Goal: Transaction & Acquisition: Download file/media

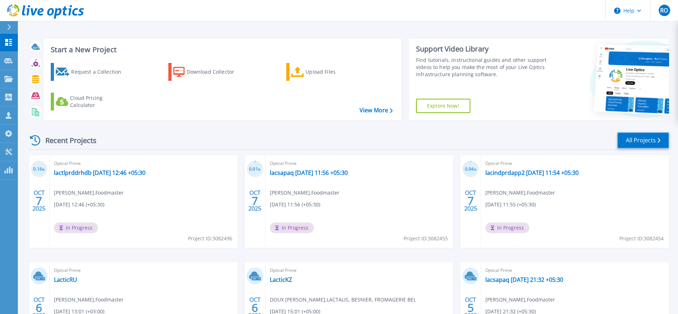
click at [638, 138] on link "All Projects" at bounding box center [643, 140] width 52 height 16
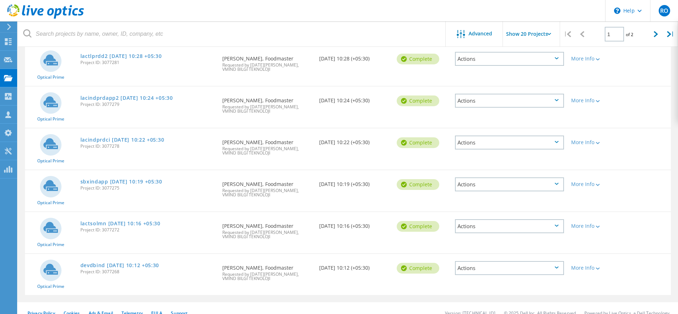
scroll to position [775, 0]
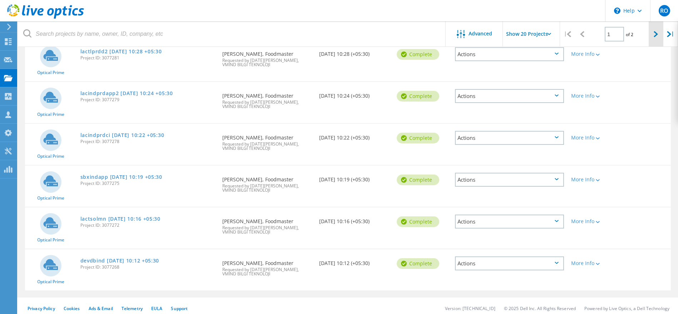
click at [653, 32] on div at bounding box center [655, 33] width 15 height 25
type input "2"
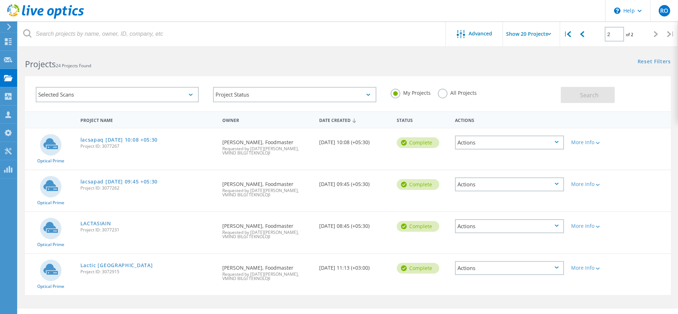
scroll to position [0, 0]
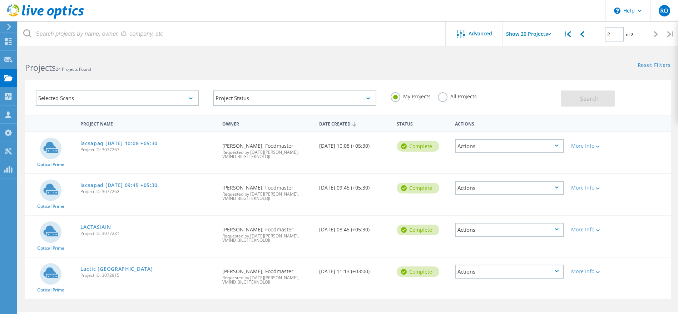
click at [589, 229] on div "More Info" at bounding box center [593, 229] width 45 height 5
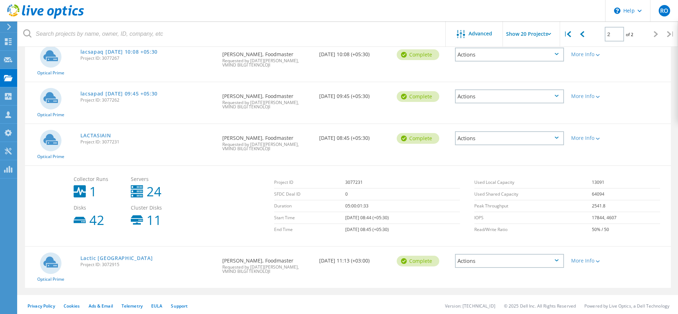
scroll to position [94, 0]
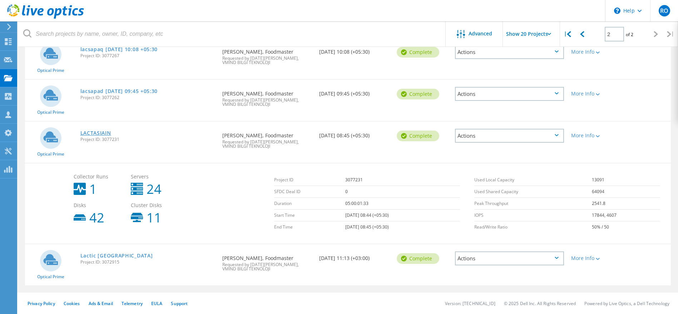
click at [101, 132] on link "LACTASIAIN" at bounding box center [95, 132] width 31 height 5
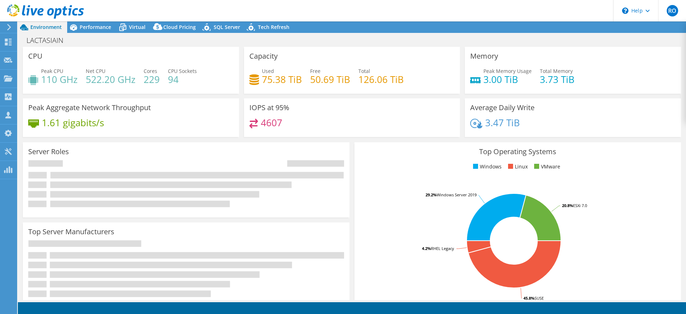
select select "USD"
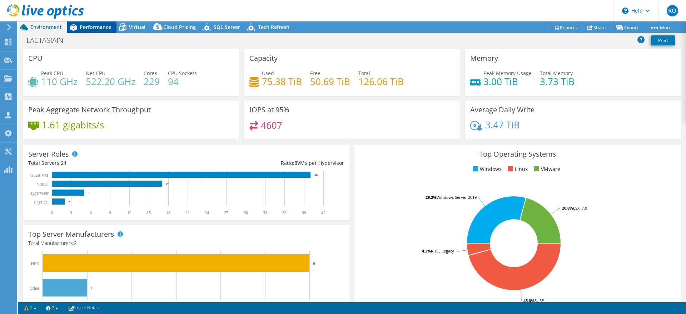
click at [93, 25] on span "Performance" at bounding box center [95, 27] width 31 height 7
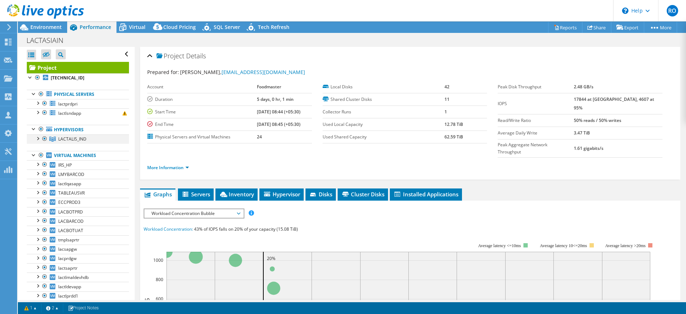
click at [38, 139] on div at bounding box center [37, 137] width 7 height 7
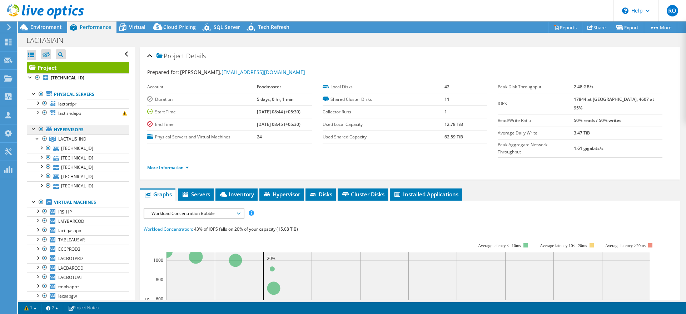
click at [64, 128] on link "Hypervisors" at bounding box center [78, 129] width 102 height 9
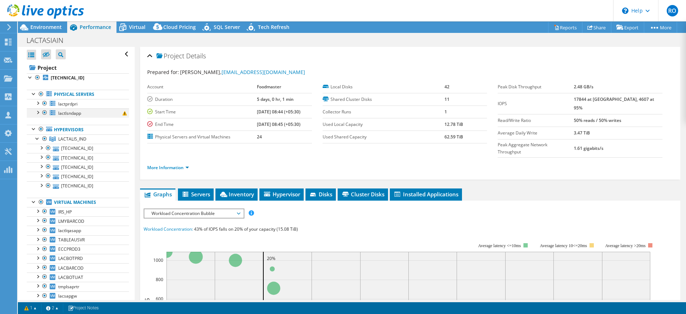
click at [38, 111] on div at bounding box center [37, 111] width 7 height 7
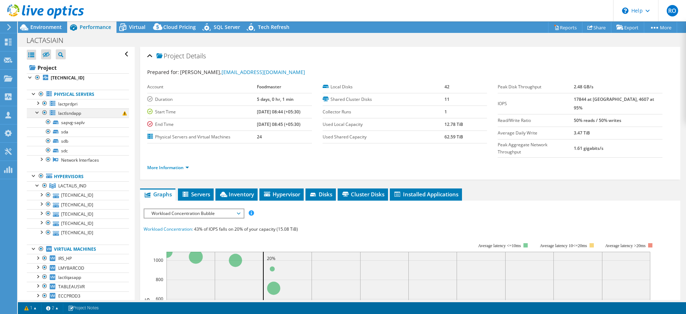
click at [38, 111] on div at bounding box center [37, 111] width 7 height 7
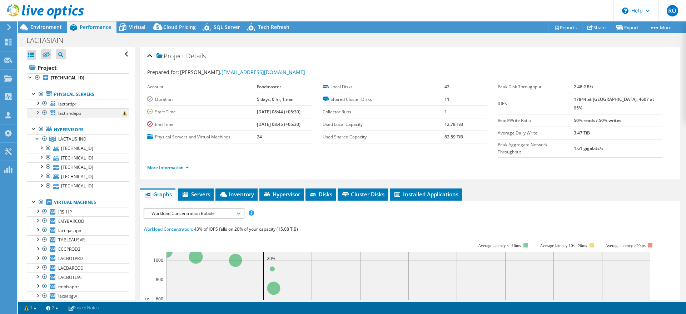
click at [45, 111] on div at bounding box center [44, 112] width 7 height 9
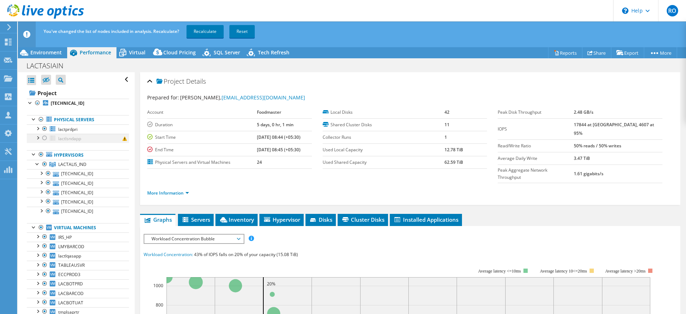
click at [45, 136] on div at bounding box center [44, 138] width 7 height 9
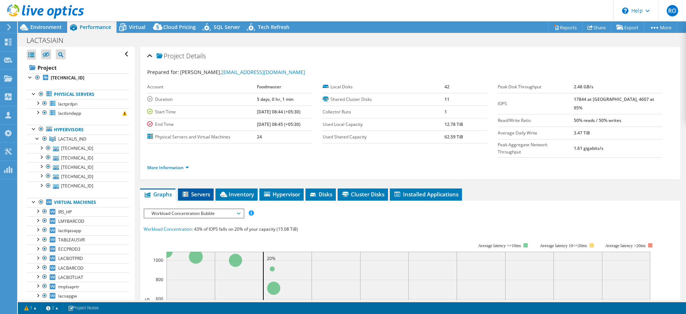
click at [197, 190] on span "Servers" at bounding box center [195, 193] width 29 height 7
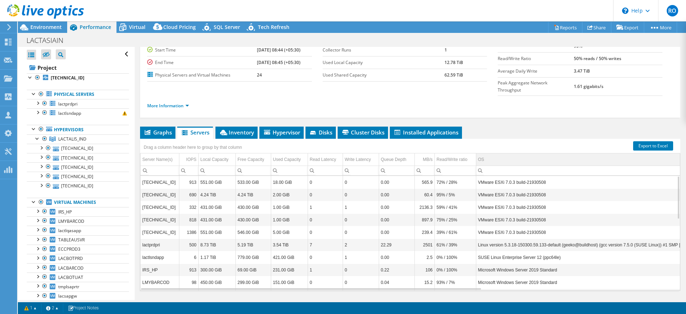
scroll to position [65, 0]
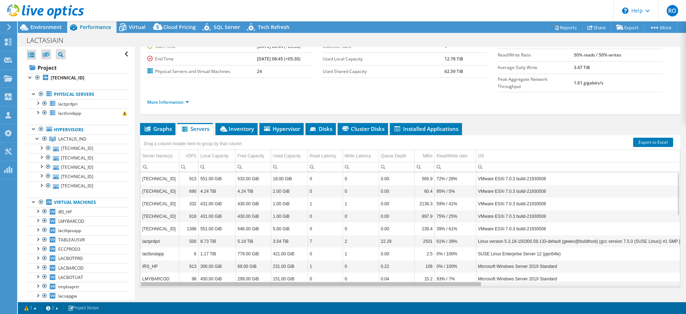
drag, startPoint x: 445, startPoint y: 270, endPoint x: 396, endPoint y: 273, distance: 49.4
click at [396, 273] on body "RO Channel Partner Ramazan Ogutcen rogutcen@vmind.com.tr VMIND BILGI TEKNOLOJI …" at bounding box center [343, 157] width 686 height 314
click at [234, 125] on span "Inventory" at bounding box center [236, 128] width 35 height 7
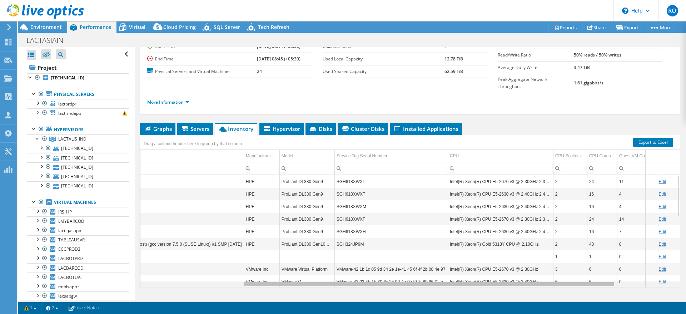
scroll to position [0, 0]
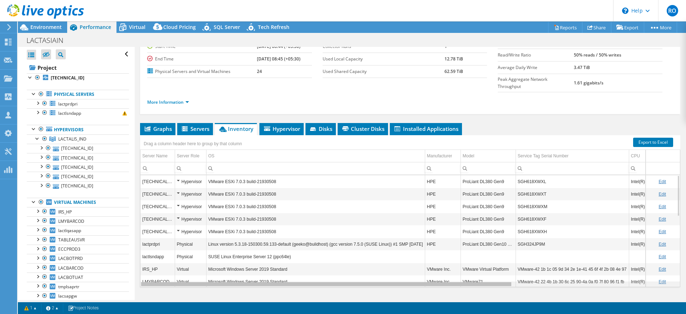
drag, startPoint x: 417, startPoint y: 270, endPoint x: 314, endPoint y: 281, distance: 103.2
click at [314, 281] on body "RO Channel Partner Ramazan Ogutcen rogutcen@vmind.com.tr VMIND BILGI TEKNOLOJI …" at bounding box center [343, 157] width 686 height 314
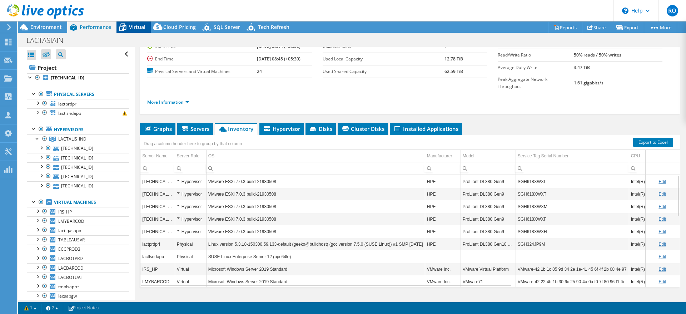
click at [137, 27] on span "Virtual" at bounding box center [137, 27] width 16 height 7
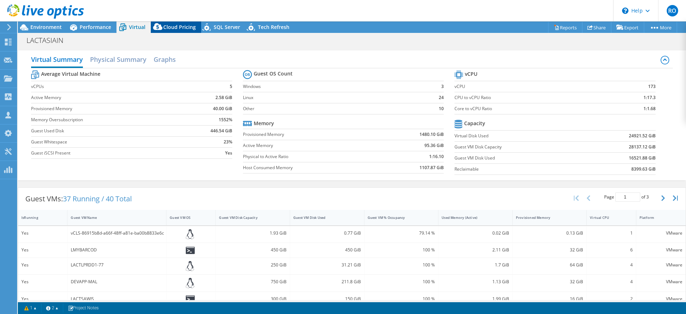
click at [174, 24] on span "Cloud Pricing" at bounding box center [179, 27] width 33 height 7
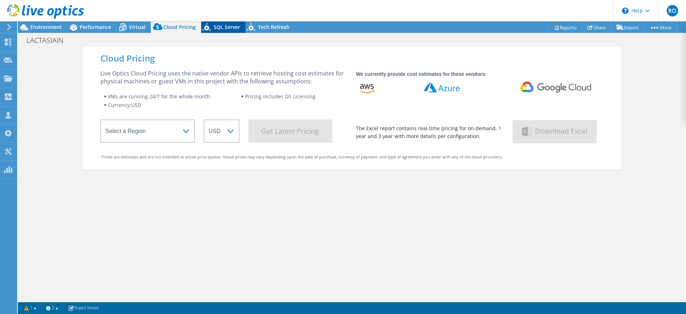
click at [234, 25] on span "SQL Server" at bounding box center [227, 27] width 26 height 7
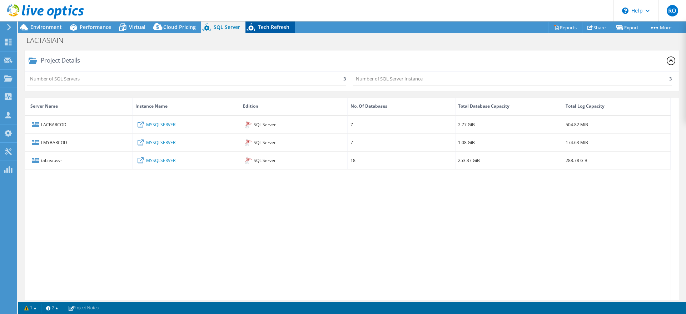
click at [277, 25] on span "Tech Refresh" at bounding box center [273, 27] width 31 height 7
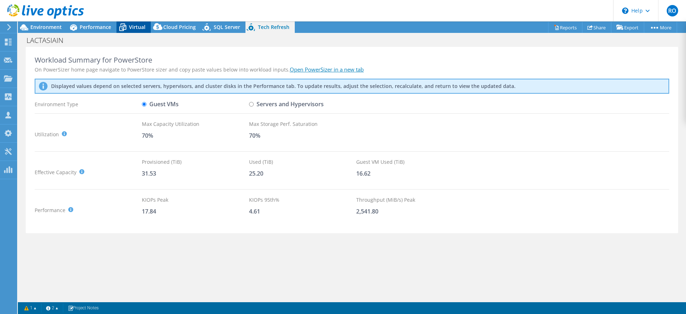
click at [138, 24] on span "Virtual" at bounding box center [137, 27] width 16 height 7
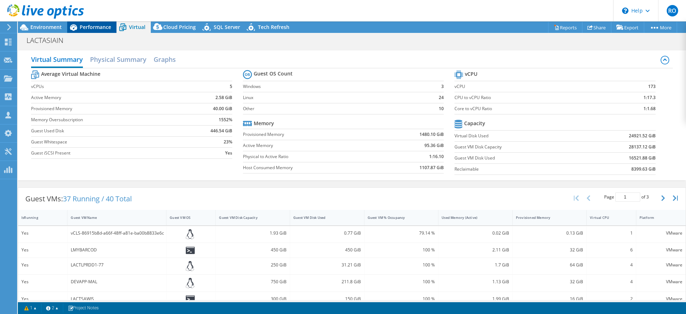
click at [97, 28] on span "Performance" at bounding box center [95, 27] width 31 height 7
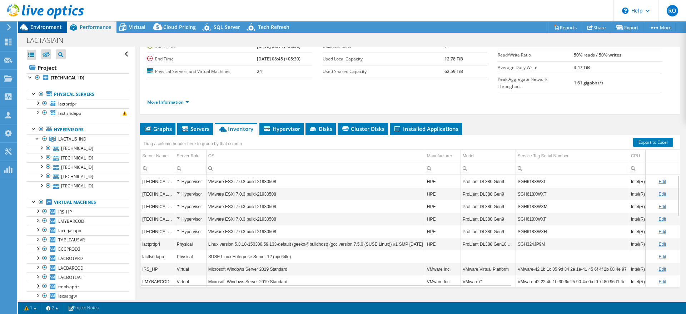
click at [49, 28] on span "Environment" at bounding box center [45, 27] width 31 height 7
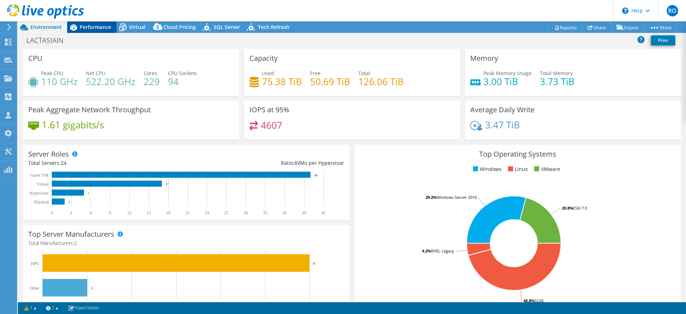
click at [97, 23] on div "Performance" at bounding box center [91, 26] width 49 height 11
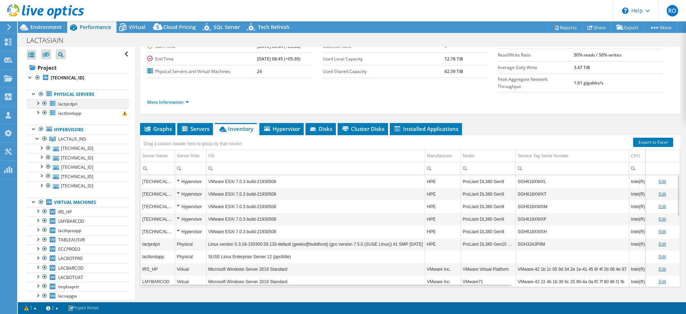
click at [45, 101] on div at bounding box center [44, 103] width 7 height 9
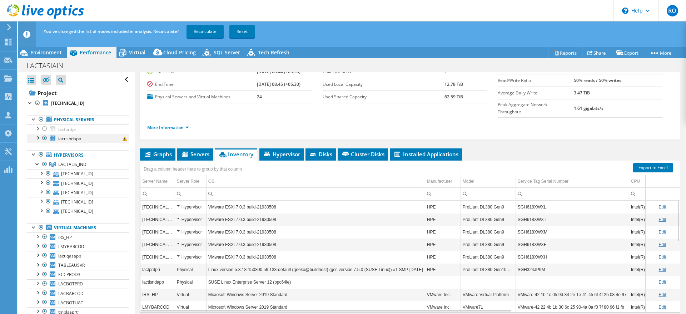
click at [45, 138] on div at bounding box center [44, 138] width 7 height 9
click at [209, 31] on link "Recalculate" at bounding box center [204, 31] width 37 height 13
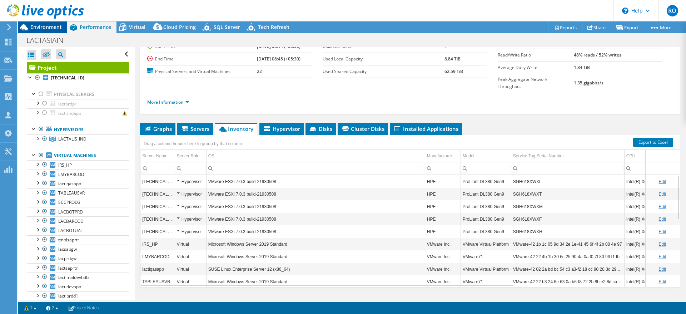
click at [40, 25] on span "Environment" at bounding box center [45, 27] width 31 height 7
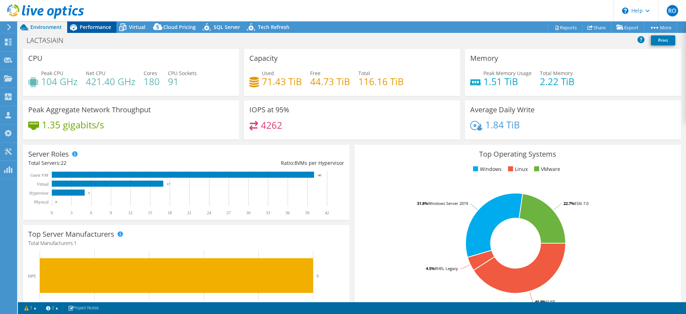
click at [97, 26] on span "Performance" at bounding box center [95, 27] width 31 height 7
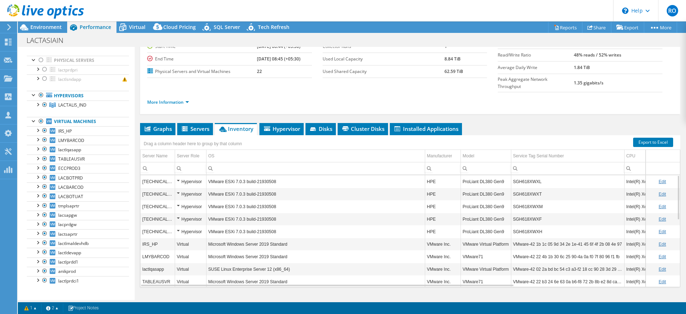
scroll to position [36, 0]
click at [287, 125] on span "Hypervisor" at bounding box center [281, 128] width 37 height 7
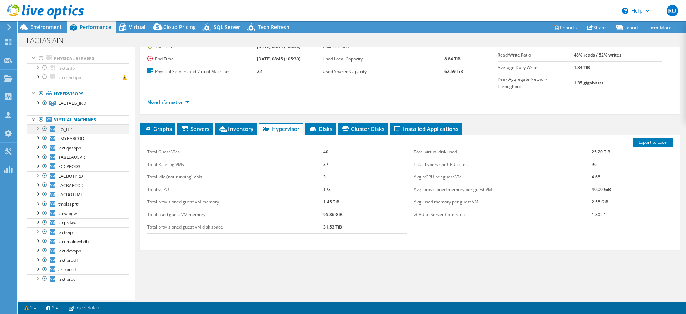
click at [45, 129] on div at bounding box center [44, 128] width 7 height 9
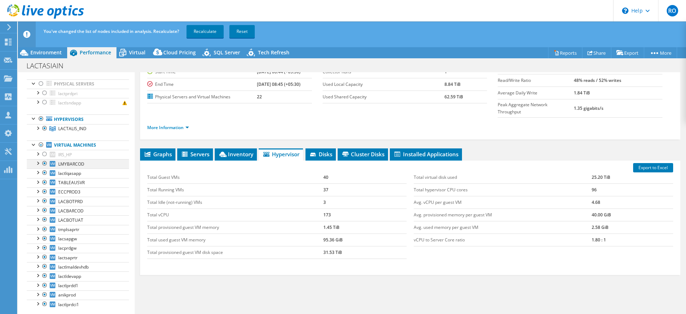
click at [46, 163] on div at bounding box center [44, 163] width 7 height 9
click at [45, 173] on div at bounding box center [44, 172] width 7 height 9
click at [45, 182] on div at bounding box center [44, 182] width 7 height 9
click at [45, 192] on div at bounding box center [44, 191] width 7 height 9
click at [45, 202] on div at bounding box center [44, 200] width 7 height 9
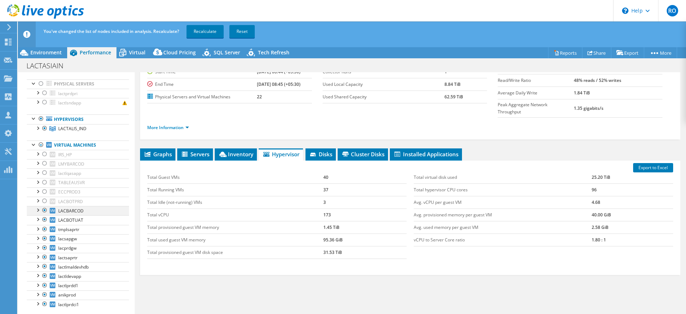
click at [44, 210] on div at bounding box center [44, 210] width 7 height 9
click at [44, 218] on div at bounding box center [44, 219] width 7 height 9
click at [45, 228] on div at bounding box center [44, 229] width 7 height 9
click at [45, 240] on div at bounding box center [44, 238] width 7 height 9
click at [45, 245] on div at bounding box center [44, 247] width 7 height 9
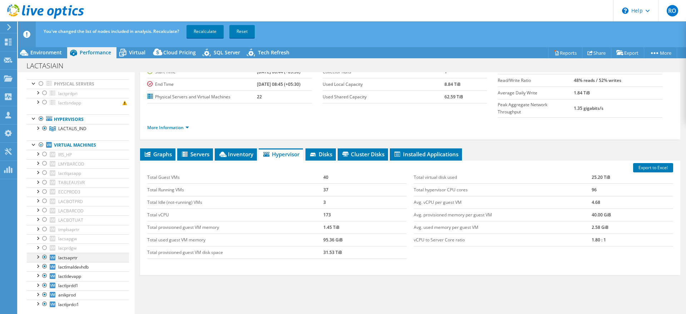
click at [45, 256] on div at bounding box center [44, 257] width 7 height 9
click at [44, 265] on div at bounding box center [44, 266] width 7 height 9
click at [45, 277] on div at bounding box center [44, 275] width 7 height 9
click at [45, 285] on div at bounding box center [44, 285] width 7 height 9
click at [48, 293] on div at bounding box center [44, 294] width 7 height 9
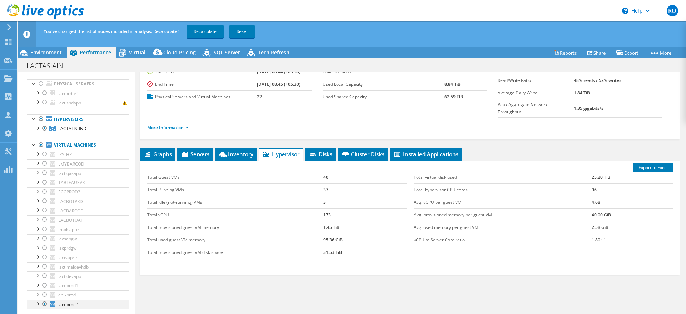
click at [47, 303] on div at bounding box center [44, 303] width 7 height 9
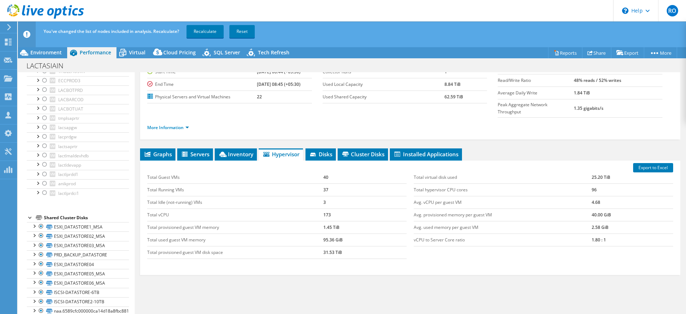
scroll to position [155, 0]
click at [205, 34] on link "Recalculate" at bounding box center [204, 31] width 37 height 13
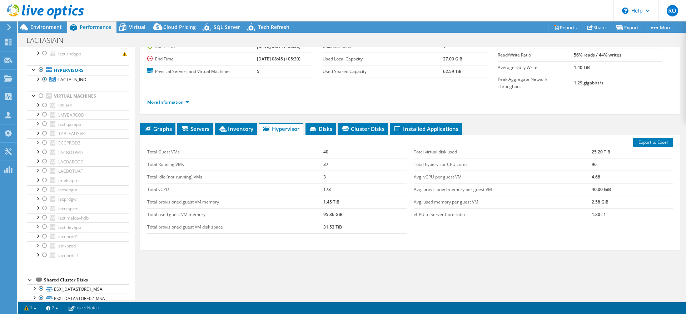
scroll to position [0, 0]
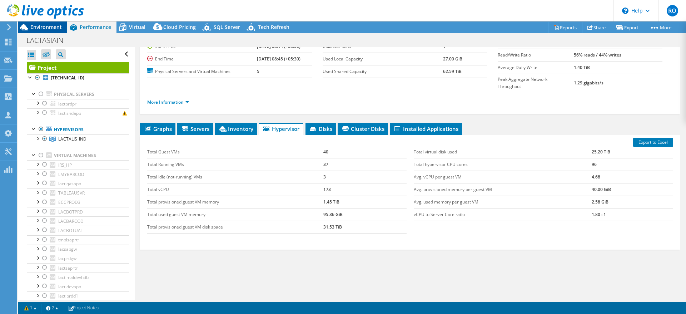
click at [46, 24] on span "Environment" at bounding box center [45, 27] width 31 height 7
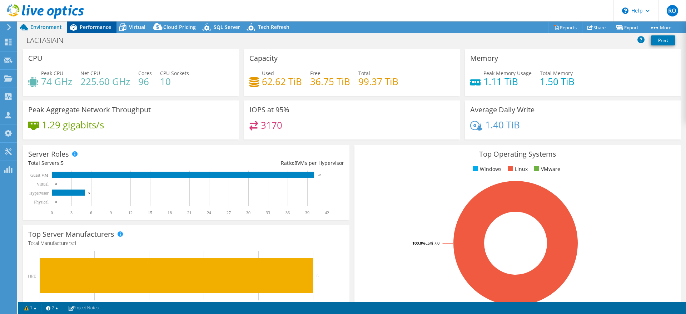
click at [91, 27] on span "Performance" at bounding box center [95, 27] width 31 height 7
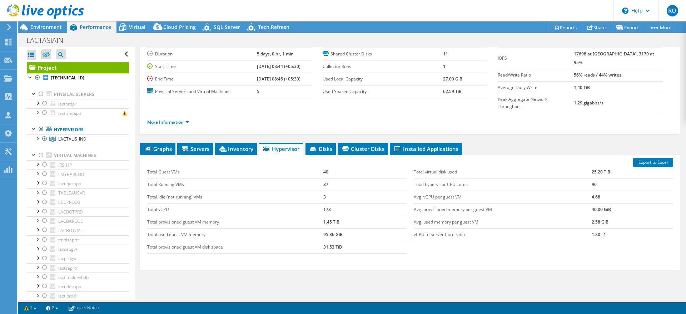
scroll to position [54, 0]
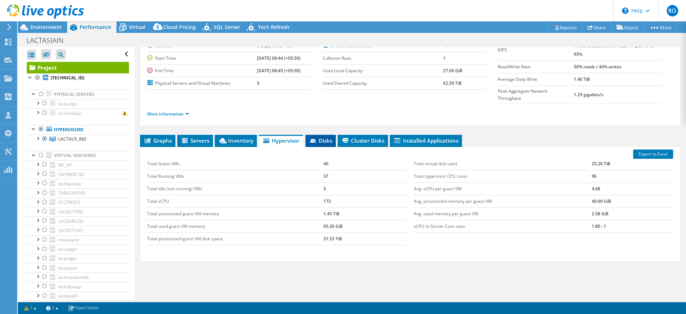
click at [323, 137] on span "Disks" at bounding box center [320, 140] width 23 height 7
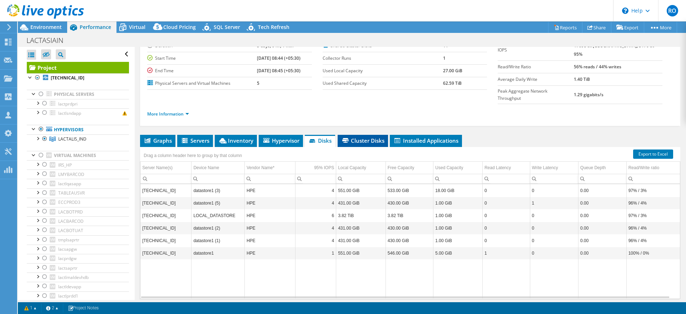
click at [367, 137] on span "Cluster Disks" at bounding box center [362, 140] width 43 height 7
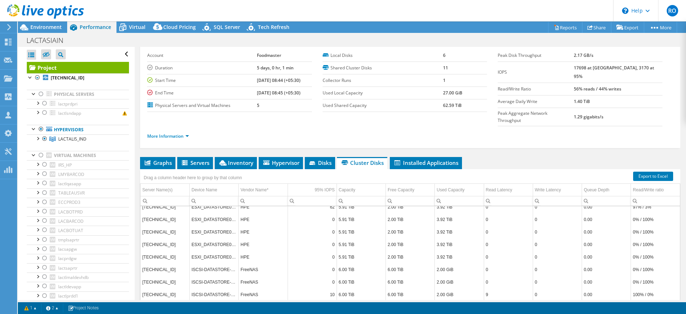
scroll to position [28, 0]
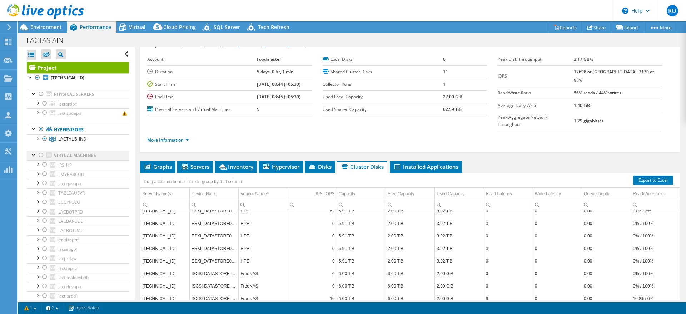
click at [42, 154] on div at bounding box center [41, 155] width 7 height 9
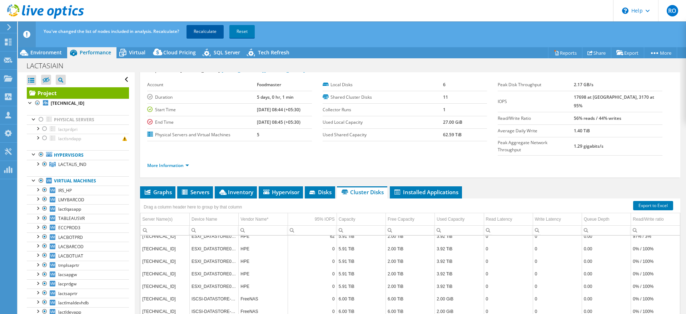
click at [205, 31] on link "Recalculate" at bounding box center [204, 31] width 37 height 13
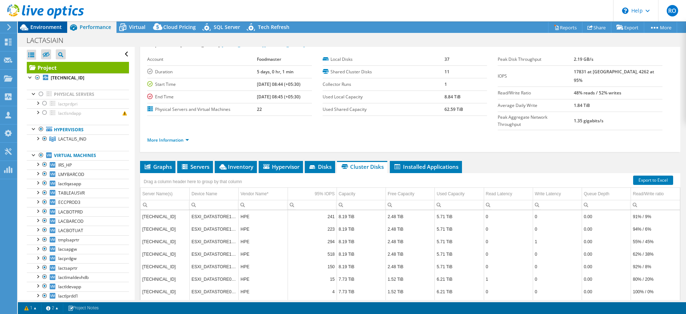
click at [45, 25] on span "Environment" at bounding box center [45, 27] width 31 height 7
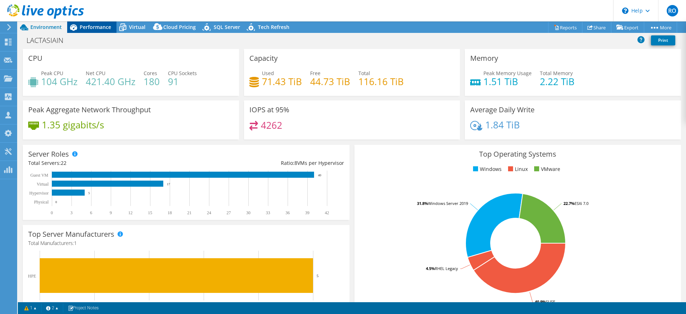
click at [94, 25] on span "Performance" at bounding box center [95, 27] width 31 height 7
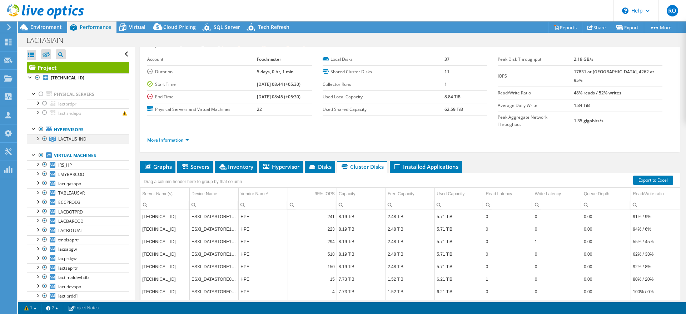
click at [38, 138] on div at bounding box center [37, 137] width 7 height 7
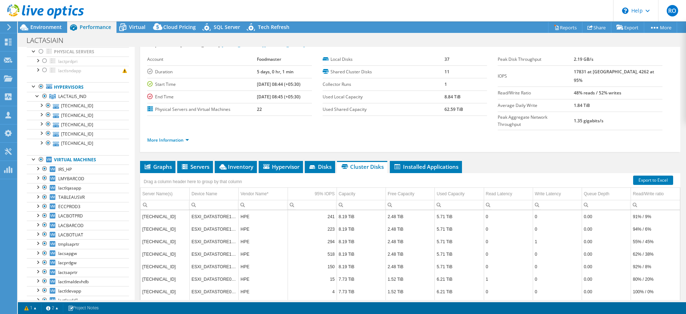
scroll to position [0, 0]
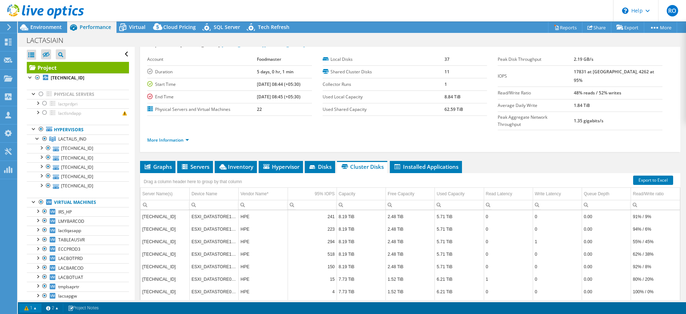
click at [31, 307] on link "1" at bounding box center [30, 307] width 22 height 9
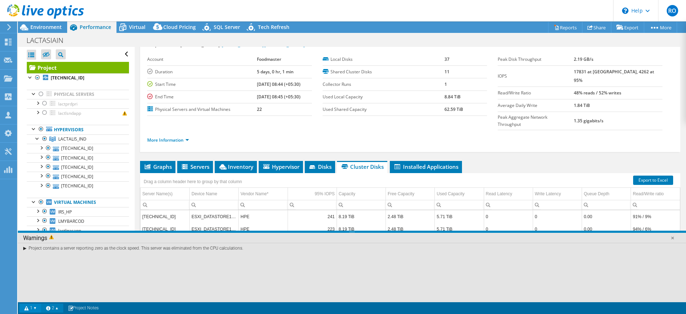
click at [55, 309] on link "2" at bounding box center [52, 307] width 22 height 9
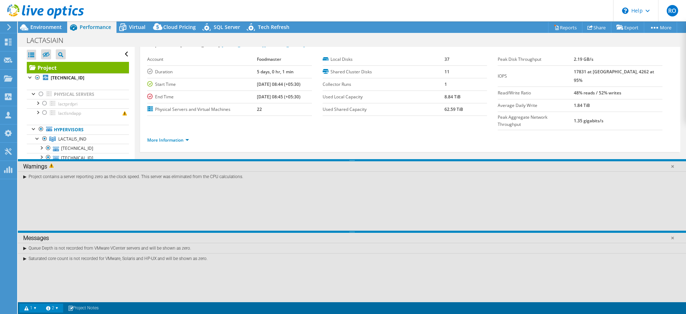
click at [56, 309] on link "2" at bounding box center [52, 307] width 22 height 9
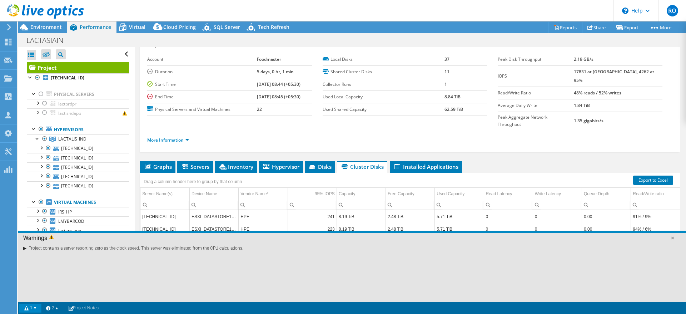
click at [31, 310] on link "1" at bounding box center [30, 307] width 22 height 9
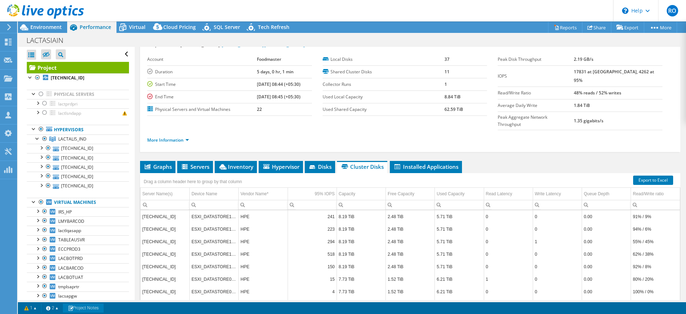
click at [84, 307] on link "Project Notes" at bounding box center [83, 307] width 41 height 9
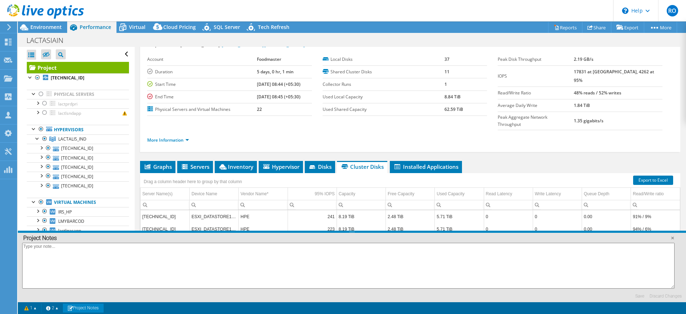
click at [84, 307] on link "Project Notes" at bounding box center [83, 307] width 41 height 9
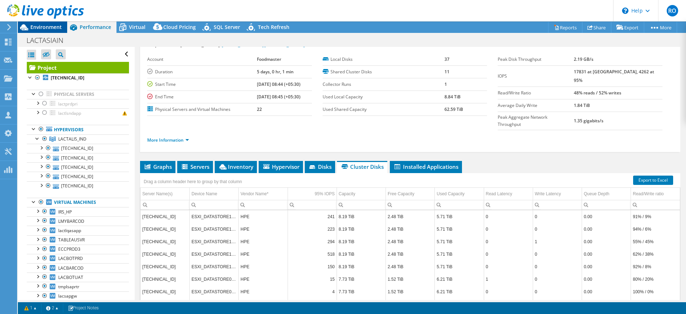
click at [41, 28] on span "Environment" at bounding box center [45, 27] width 31 height 7
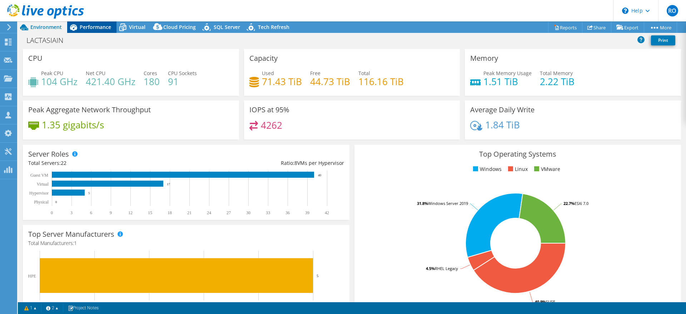
click at [93, 26] on span "Performance" at bounding box center [95, 27] width 31 height 7
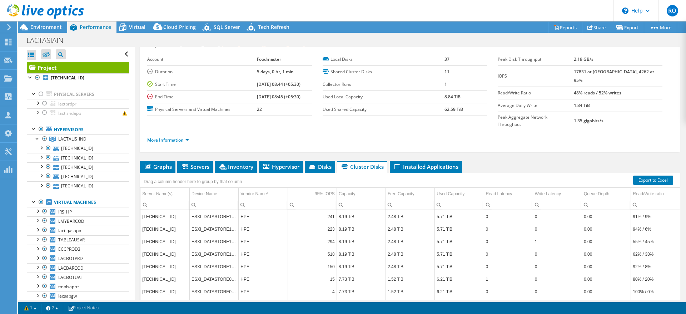
click at [10, 25] on icon at bounding box center [8, 27] width 5 height 6
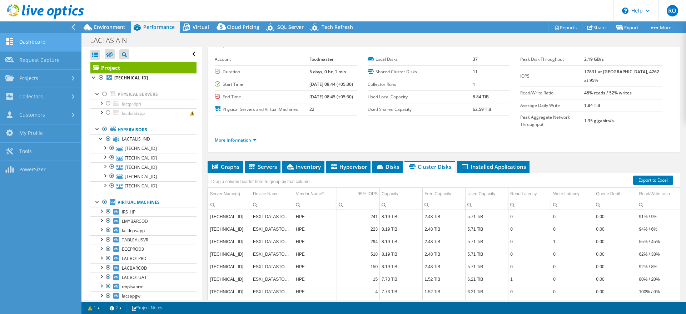
click at [32, 39] on link "Dashboard" at bounding box center [40, 42] width 81 height 18
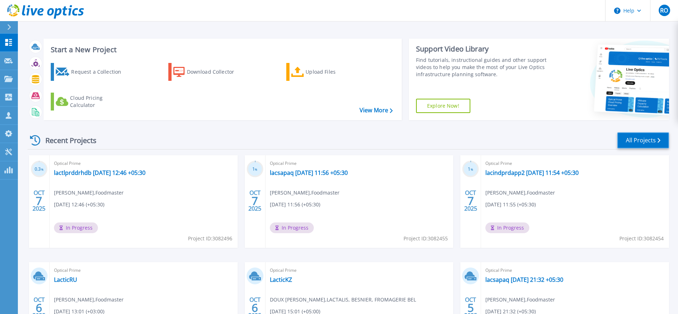
click at [649, 141] on link "All Projects" at bounding box center [643, 140] width 52 height 16
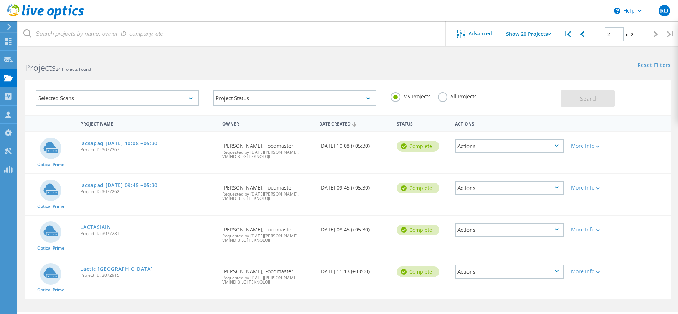
scroll to position [20, 0]
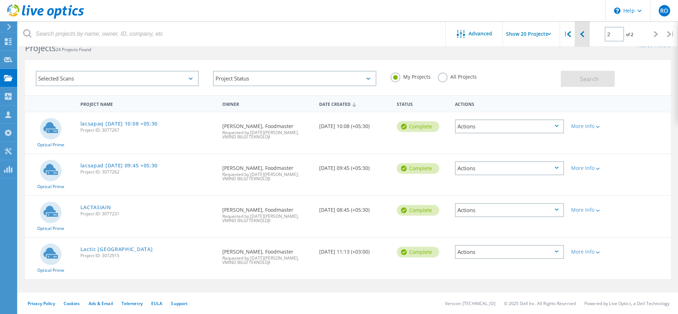
click at [581, 36] on icon at bounding box center [582, 34] width 4 height 6
type input "1"
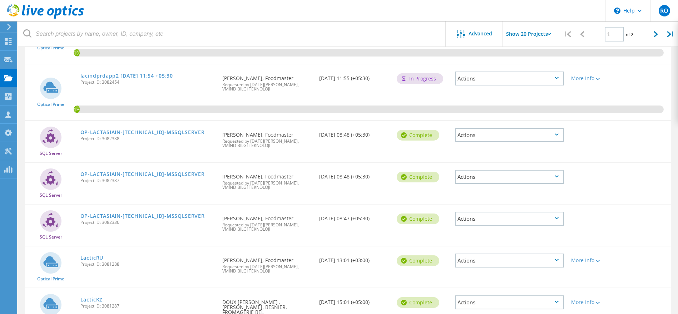
scroll to position [288, 0]
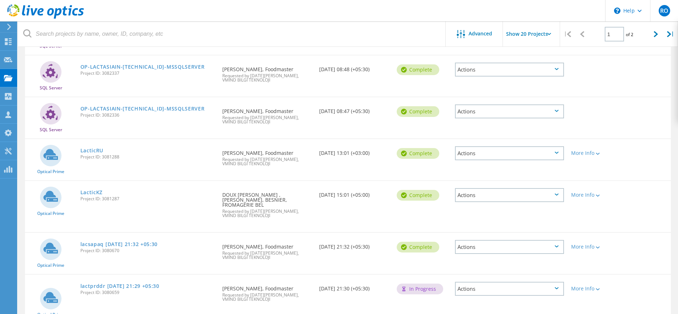
click at [51, 154] on icon at bounding box center [51, 154] width 15 height 11
click at [103, 149] on link "LacticRU" at bounding box center [91, 150] width 23 height 5
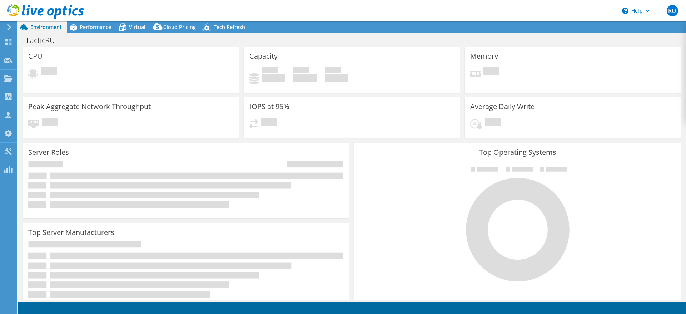
select select "USD"
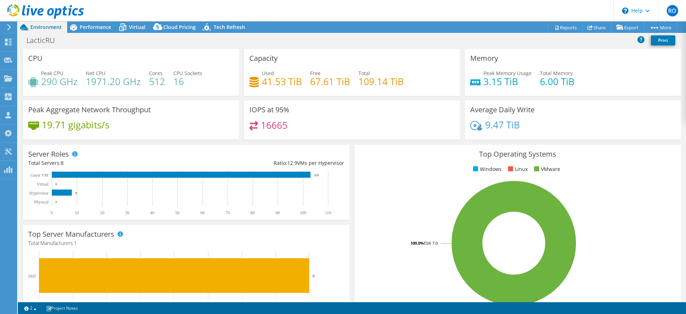
click at [10, 26] on icon at bounding box center [8, 27] width 5 height 6
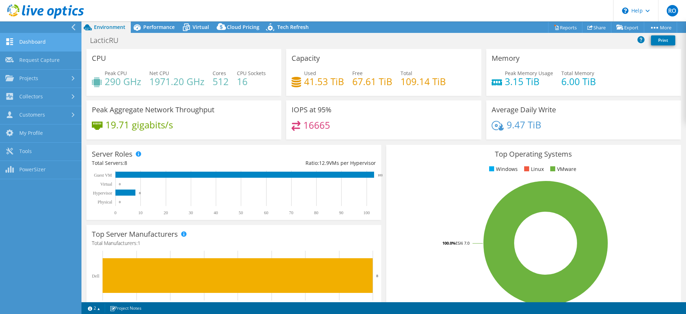
click at [41, 42] on link "Dashboard" at bounding box center [40, 42] width 81 height 18
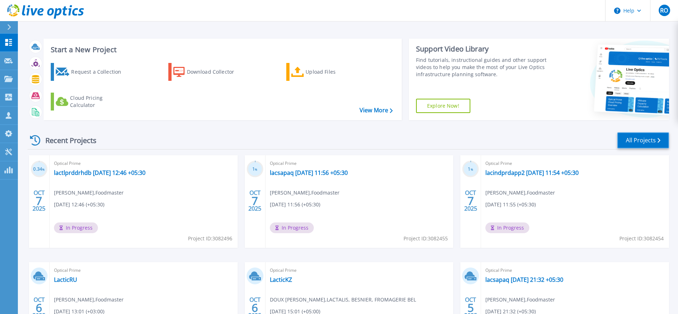
click at [651, 139] on link "All Projects" at bounding box center [643, 140] width 52 height 16
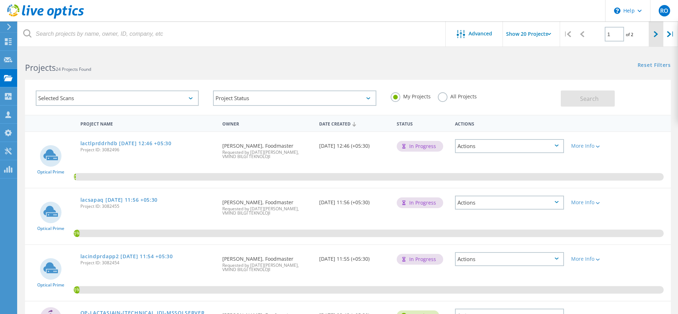
click at [655, 33] on icon at bounding box center [655, 34] width 4 height 6
type input "2"
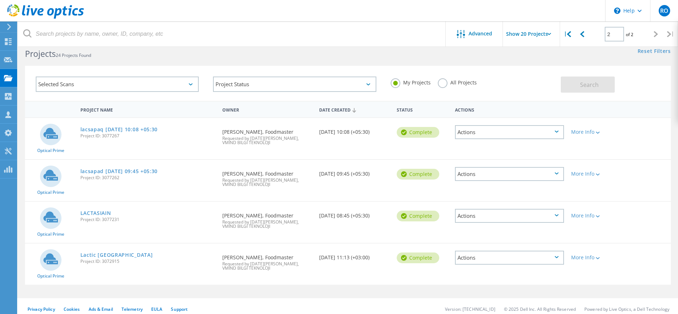
scroll to position [20, 0]
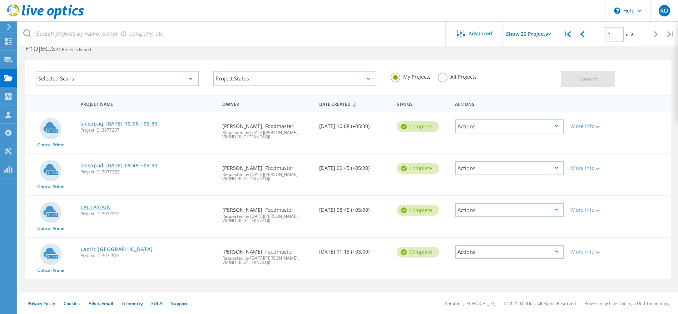
click at [96, 205] on link "LACTASIAIN" at bounding box center [95, 207] width 31 height 5
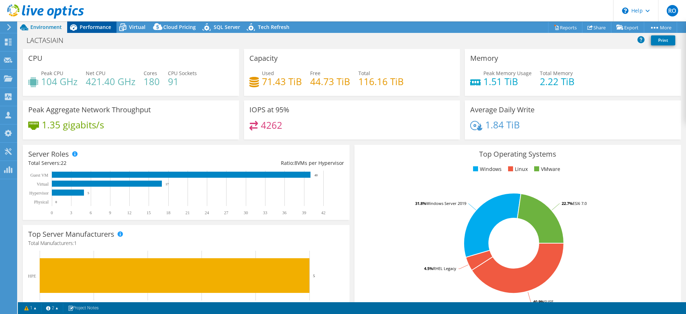
click at [99, 26] on span "Performance" at bounding box center [95, 27] width 31 height 7
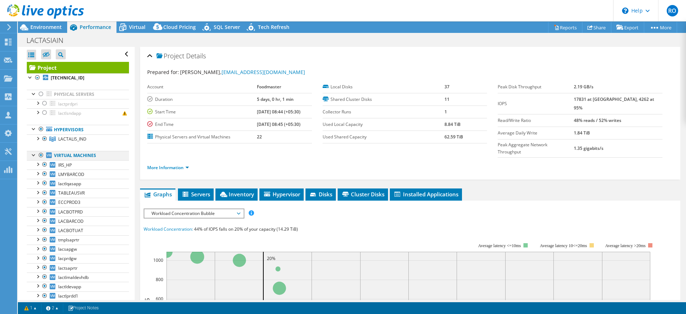
click at [41, 155] on div at bounding box center [41, 155] width 7 height 9
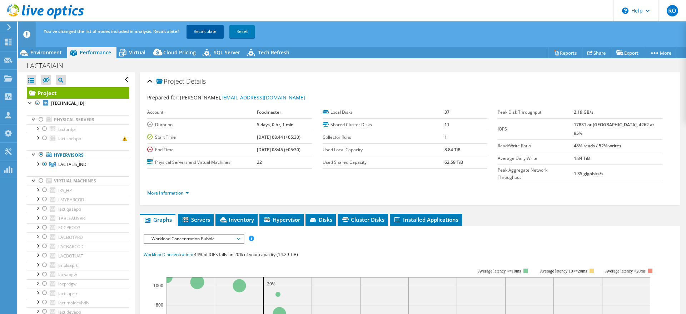
click at [204, 29] on link "Recalculate" at bounding box center [204, 31] width 37 height 13
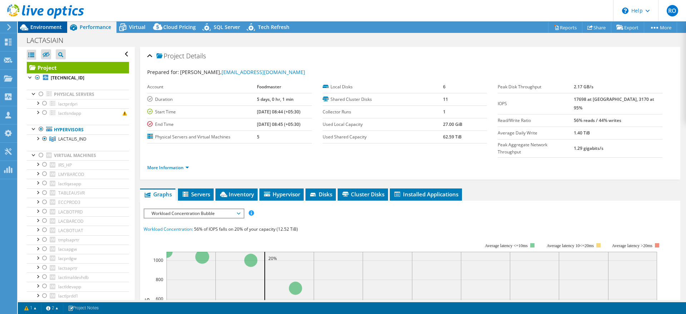
click at [45, 26] on span "Environment" at bounding box center [45, 27] width 31 height 7
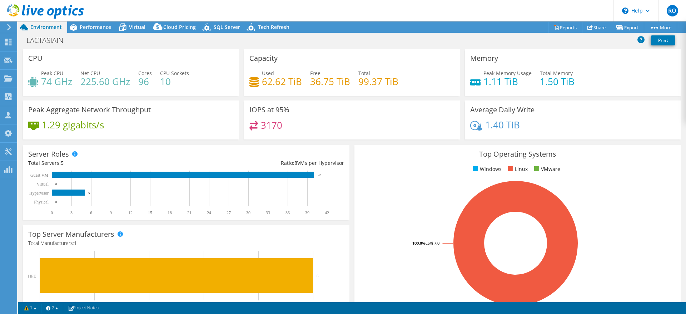
click at [9, 26] on use at bounding box center [9, 27] width 4 height 6
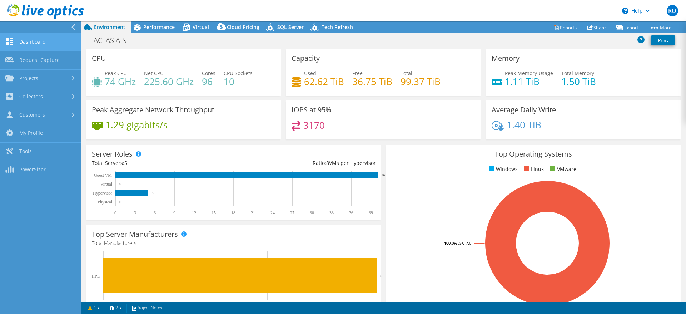
click at [31, 39] on link "Dashboard" at bounding box center [40, 42] width 81 height 18
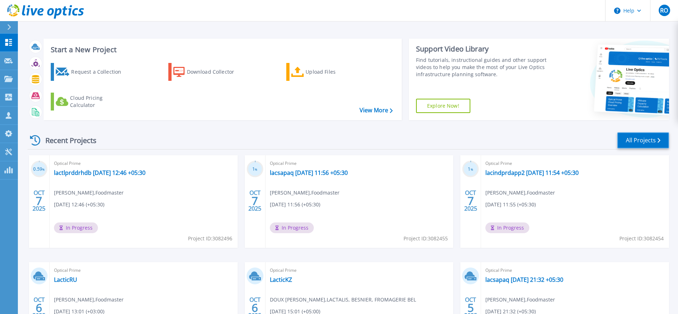
click at [653, 142] on link "All Projects" at bounding box center [643, 140] width 52 height 16
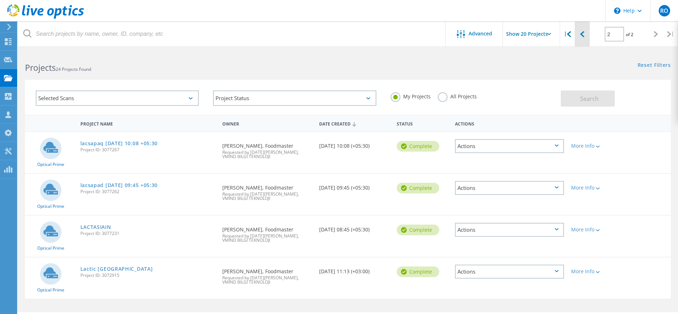
click at [583, 34] on icon at bounding box center [582, 34] width 4 height 6
type input "1"
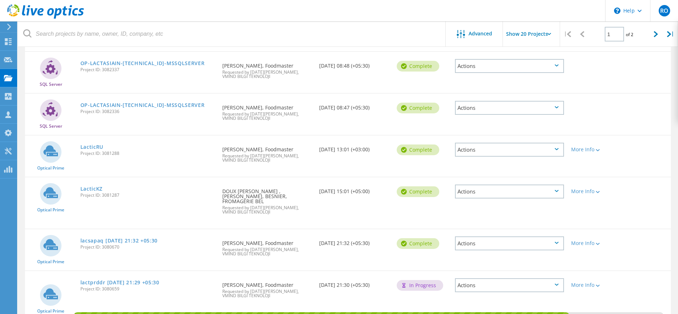
scroll to position [288, 0]
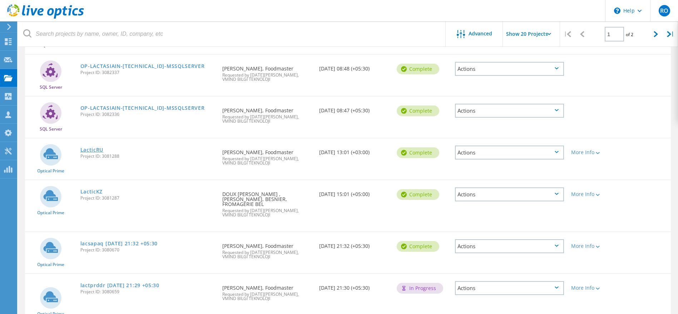
click at [88, 148] on link "LacticRU" at bounding box center [91, 149] width 23 height 5
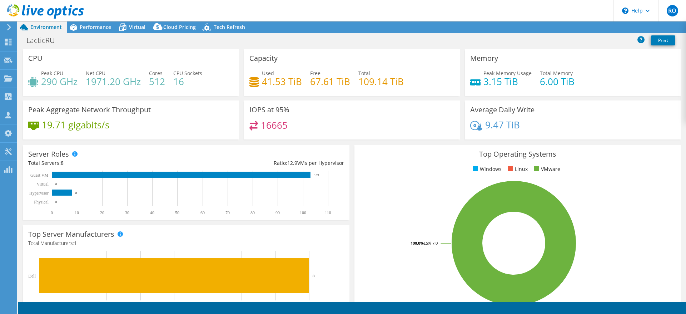
select select "USD"
click at [571, 26] on link "Reports" at bounding box center [565, 27] width 34 height 11
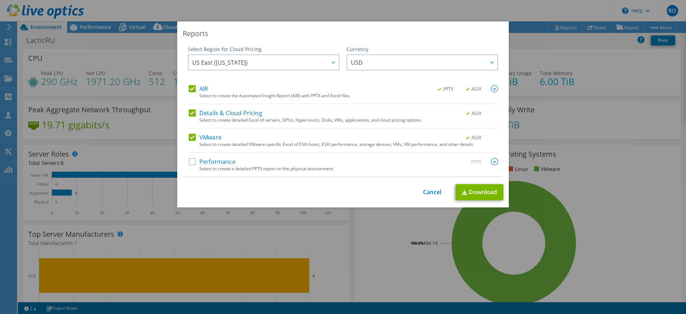
click at [189, 163] on label "Performance" at bounding box center [212, 161] width 47 height 7
click at [0, 0] on input "Performance" at bounding box center [0, 0] width 0 height 0
click at [477, 193] on link "Download" at bounding box center [479, 192] width 48 height 16
